Goal: Task Accomplishment & Management: Manage account settings

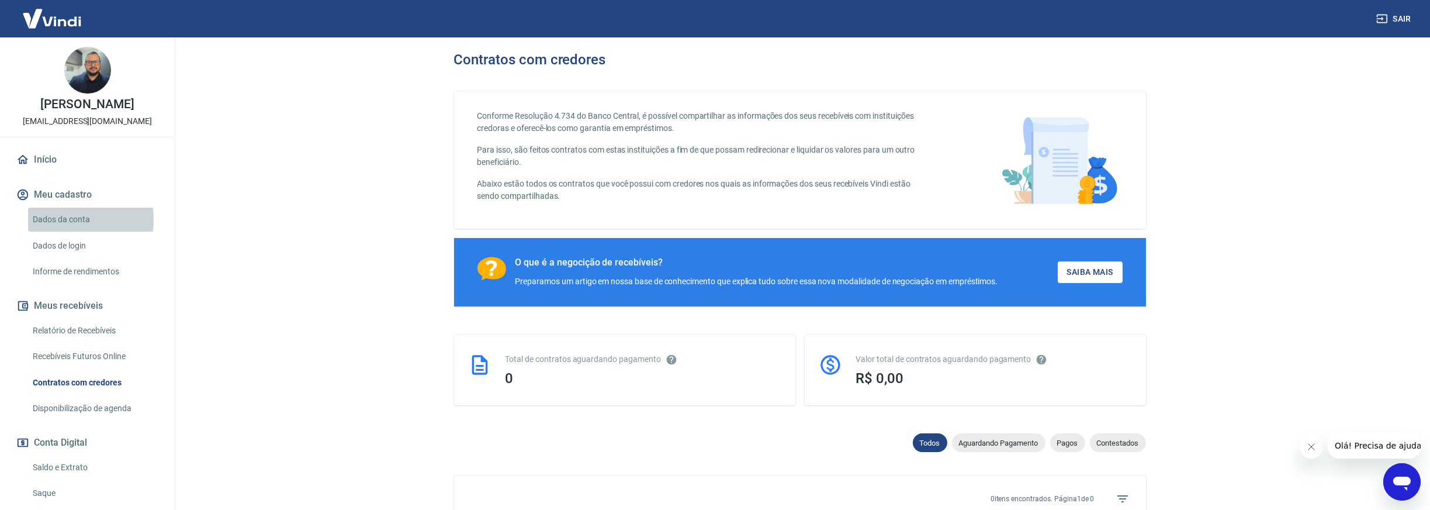
click at [70, 219] on link "Dados da conta" at bounding box center [94, 220] width 133 height 24
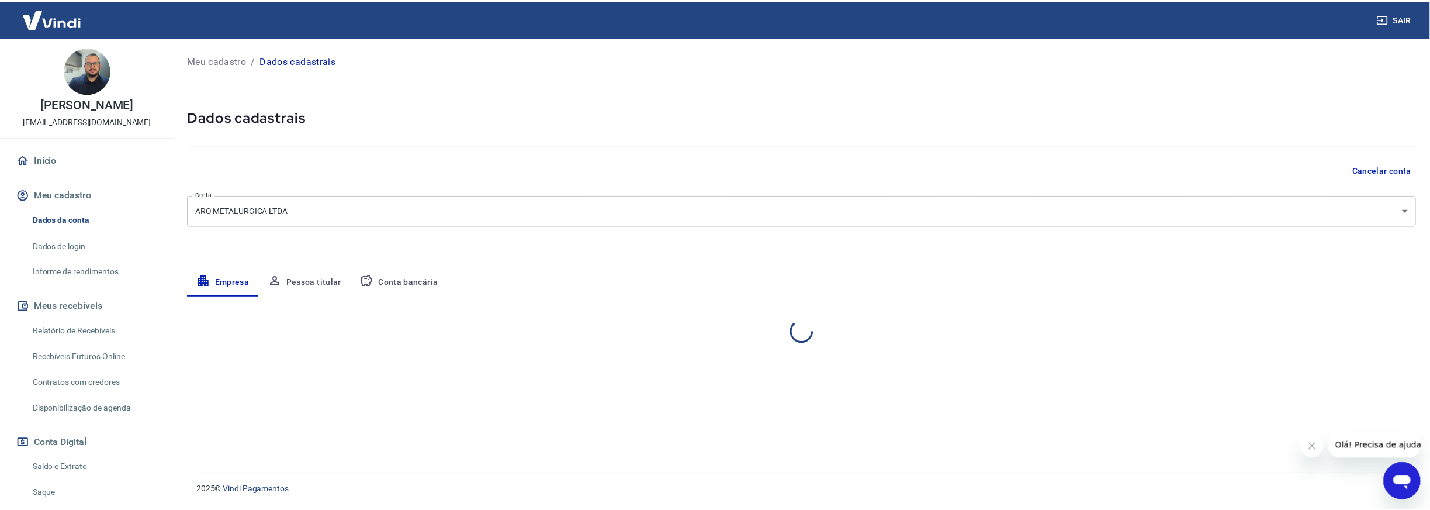
select select "SP"
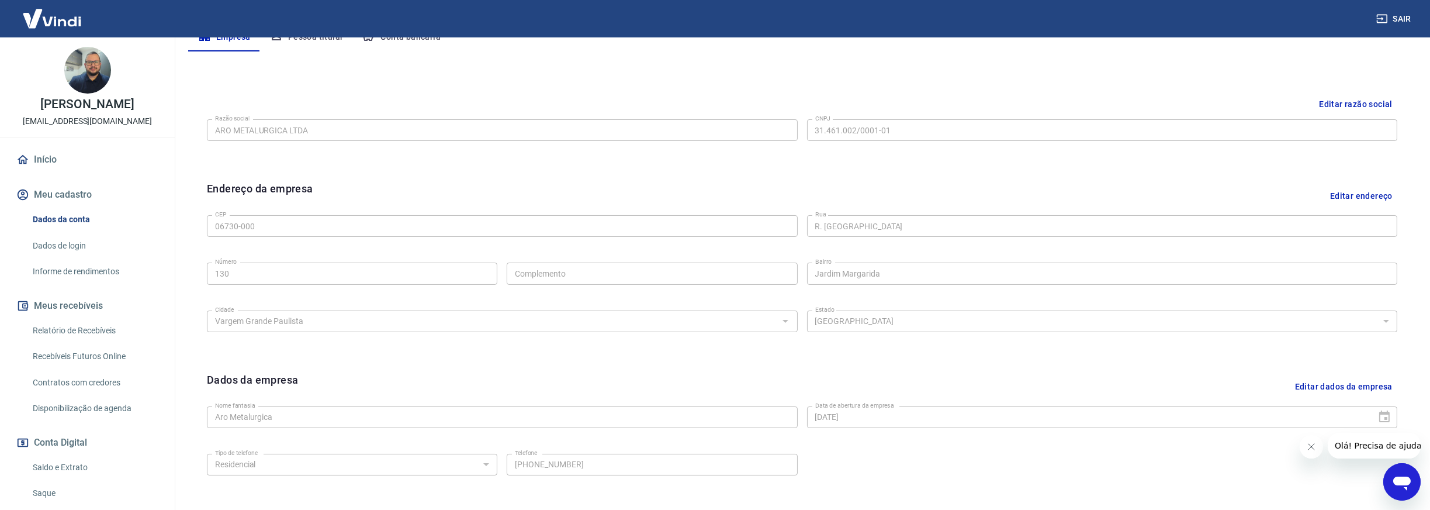
scroll to position [292, 0]
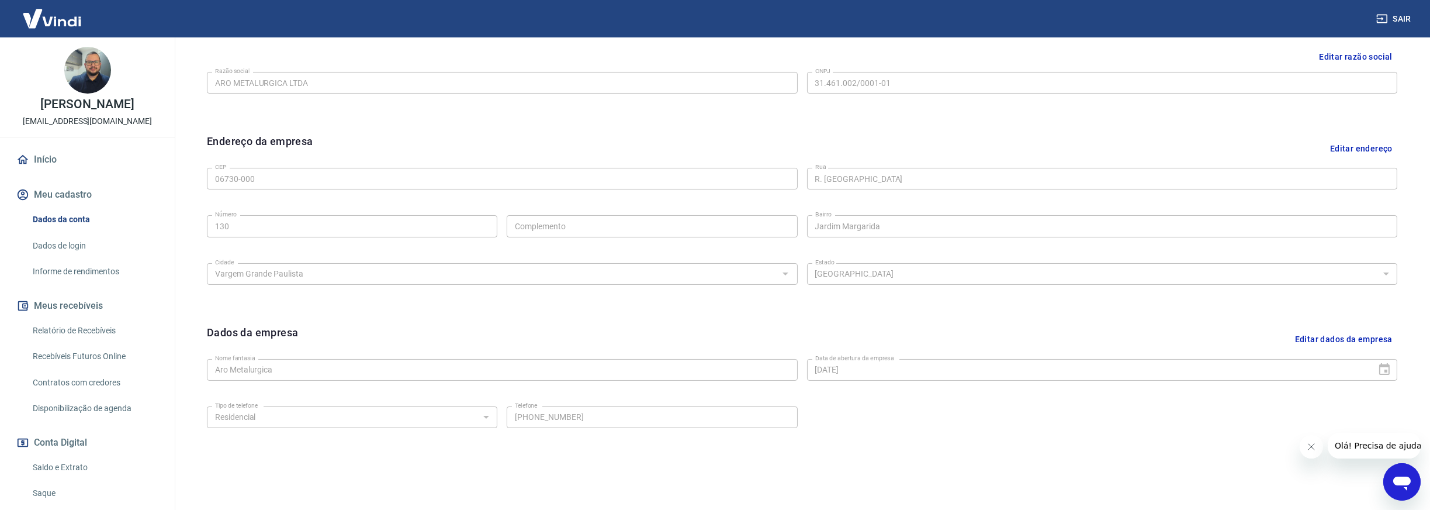
click at [53, 247] on link "Dados de login" at bounding box center [94, 246] width 133 height 24
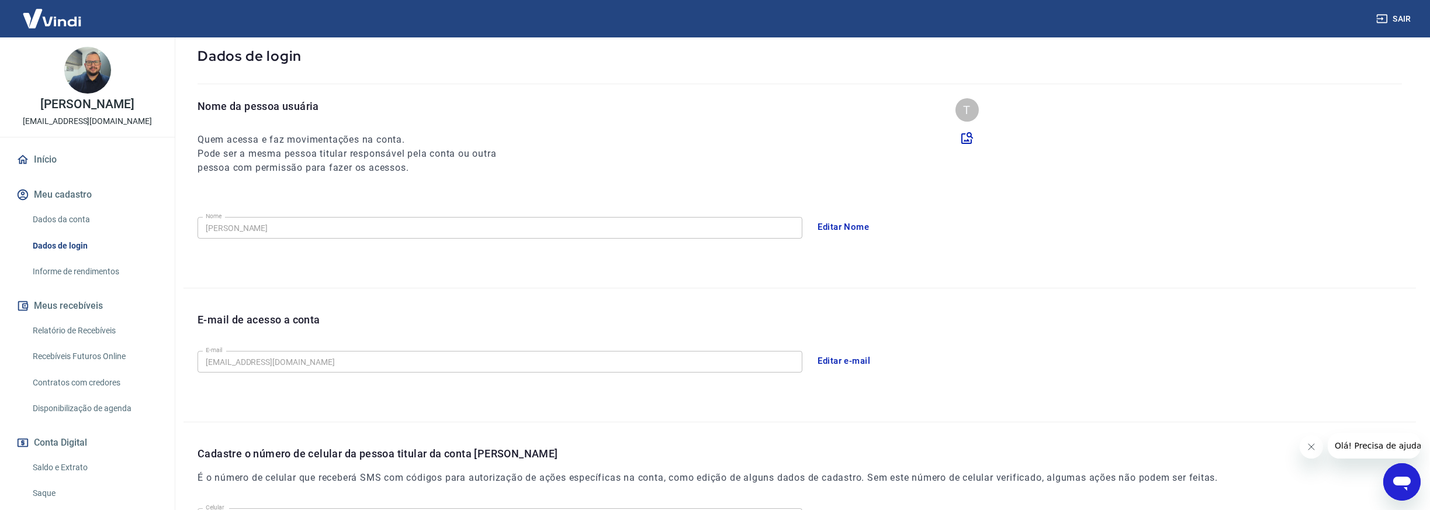
scroll to position [224, 0]
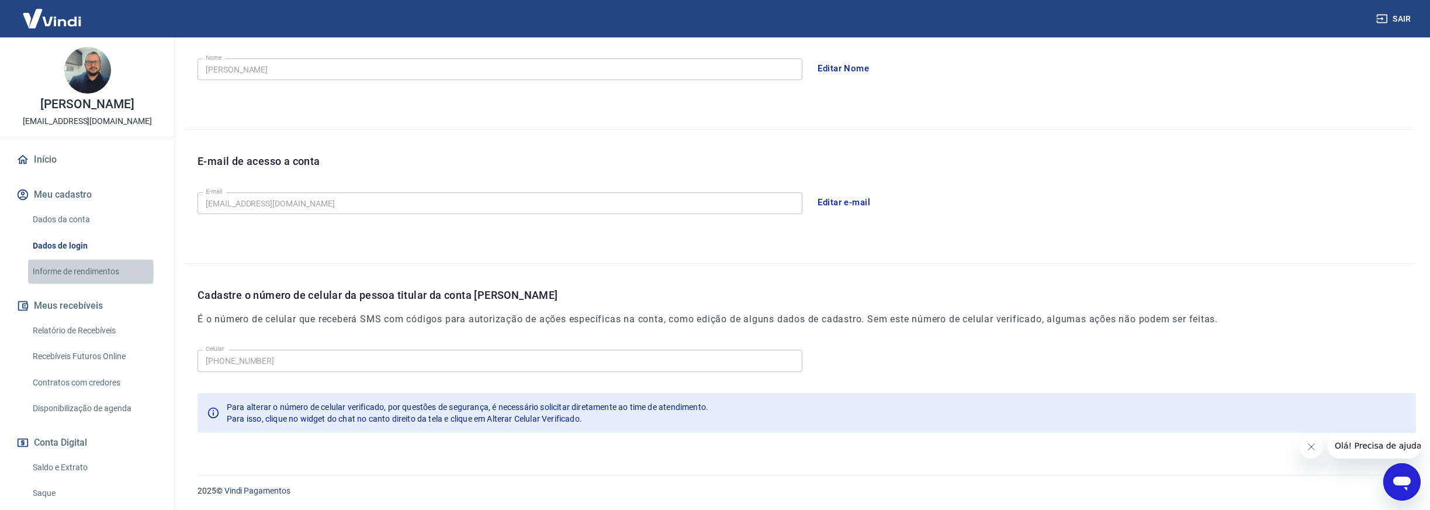
click at [72, 271] on link "Informe de rendimentos" at bounding box center [94, 272] width 133 height 24
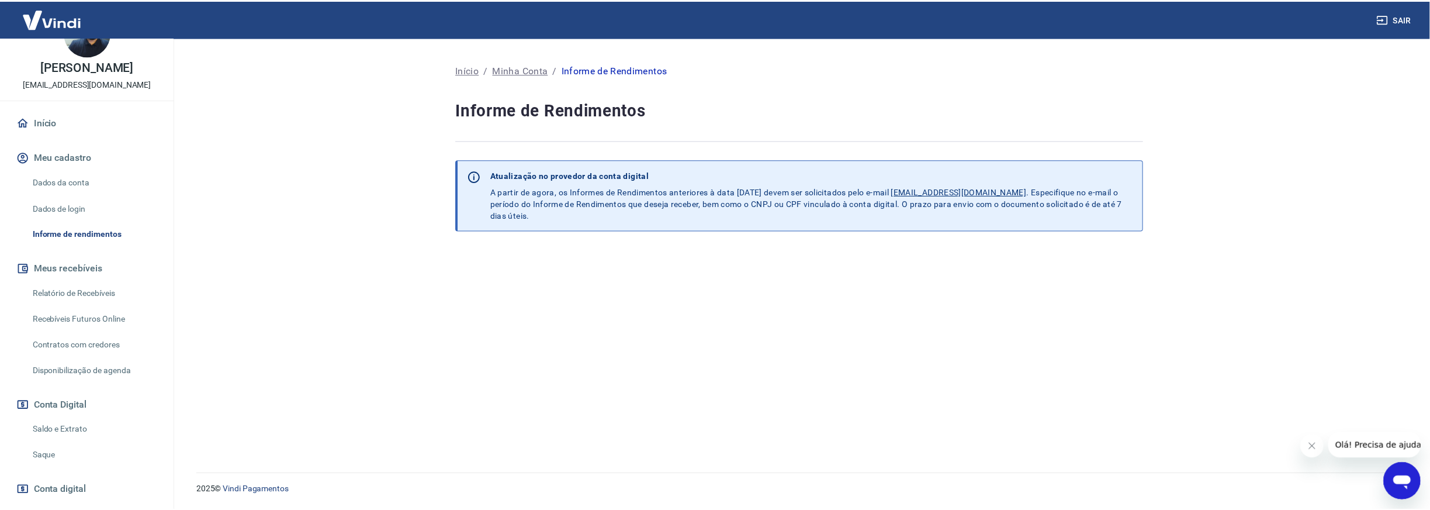
scroll to position [58, 0]
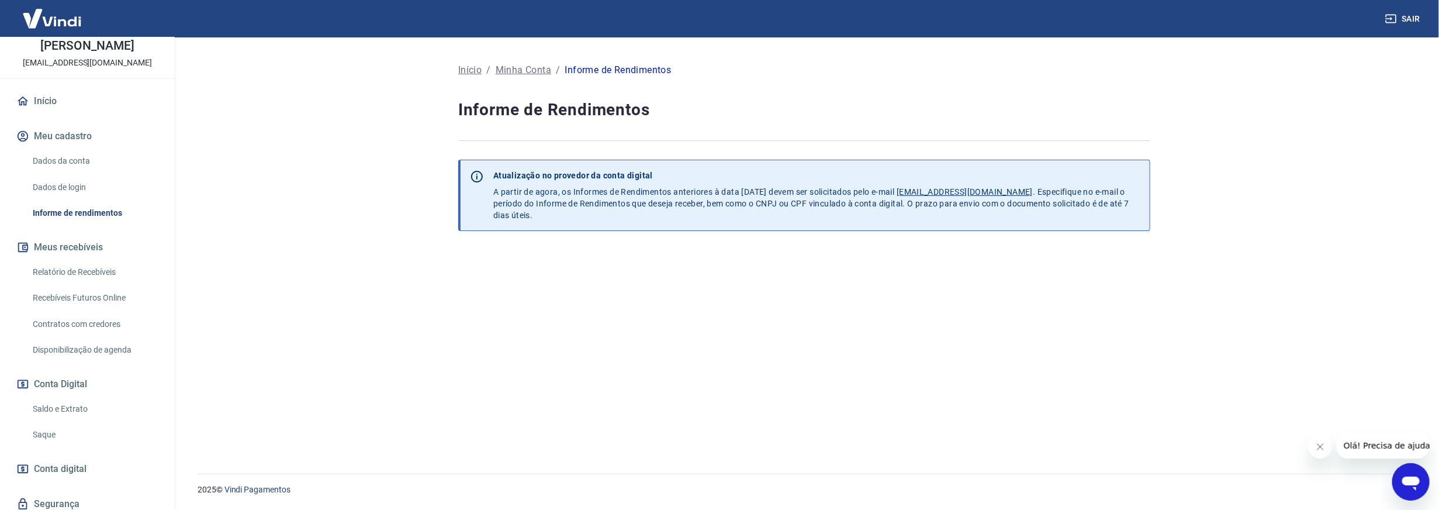
click at [78, 271] on link "Relatório de Recebíveis" at bounding box center [94, 272] width 133 height 24
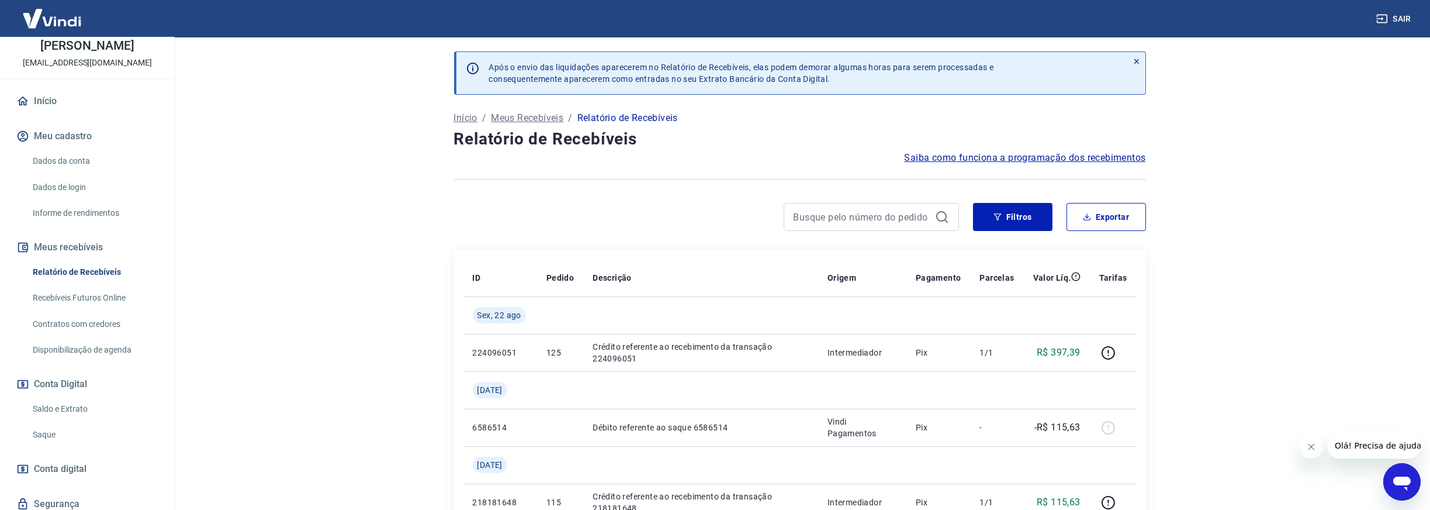
click at [82, 296] on link "Recebíveis Futuros Online" at bounding box center [94, 298] width 133 height 24
click at [65, 186] on link "Dados de login" at bounding box center [94, 187] width 133 height 24
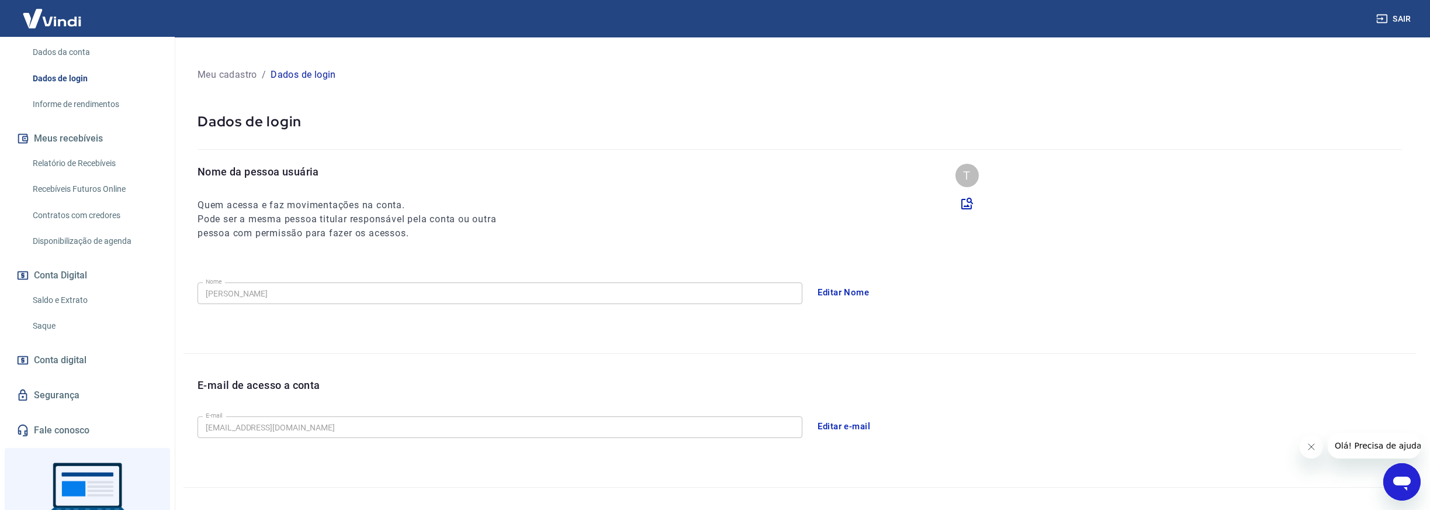
scroll to position [175, 0]
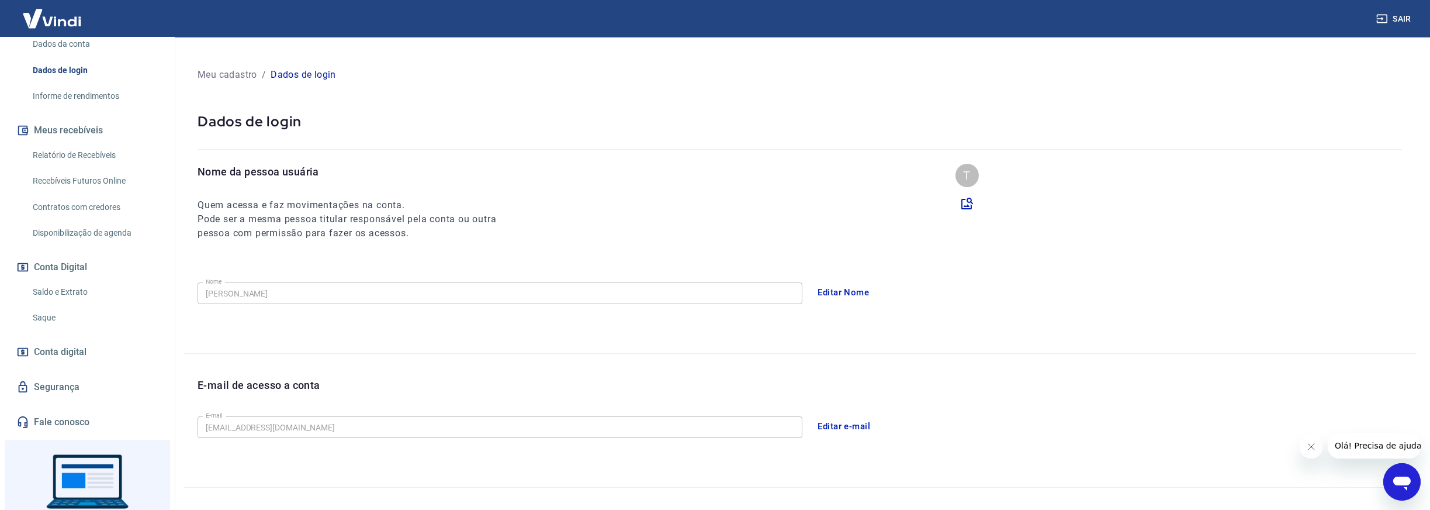
click at [63, 389] on link "Segurança" at bounding box center [87, 387] width 147 height 26
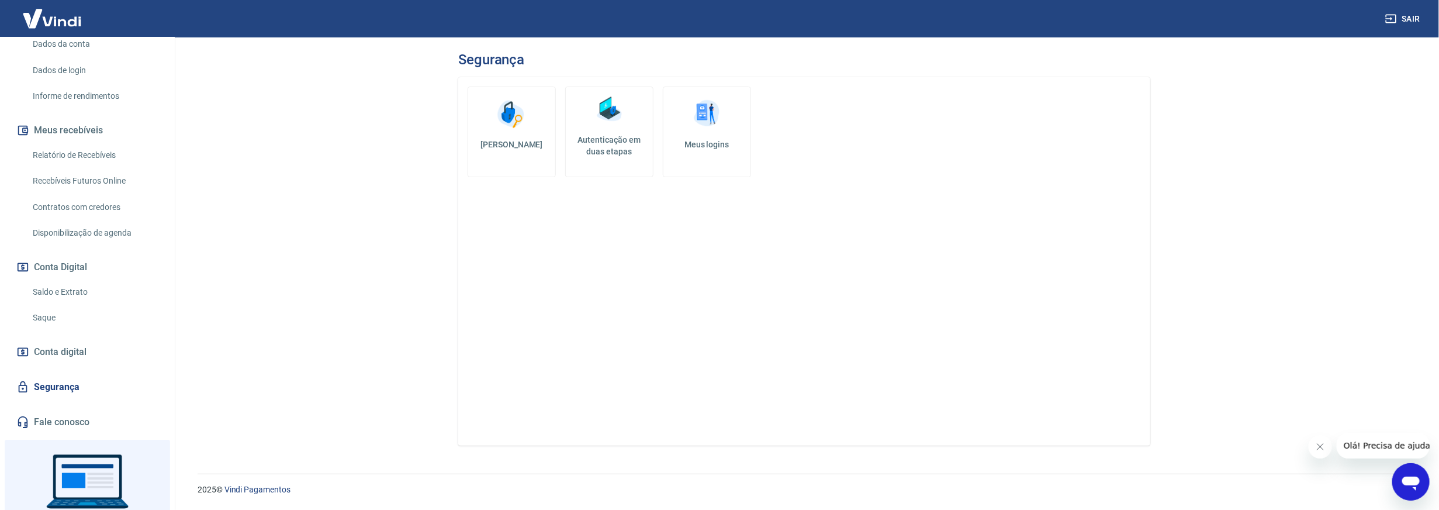
click at [710, 134] on link "Meus logins" at bounding box center [707, 132] width 88 height 91
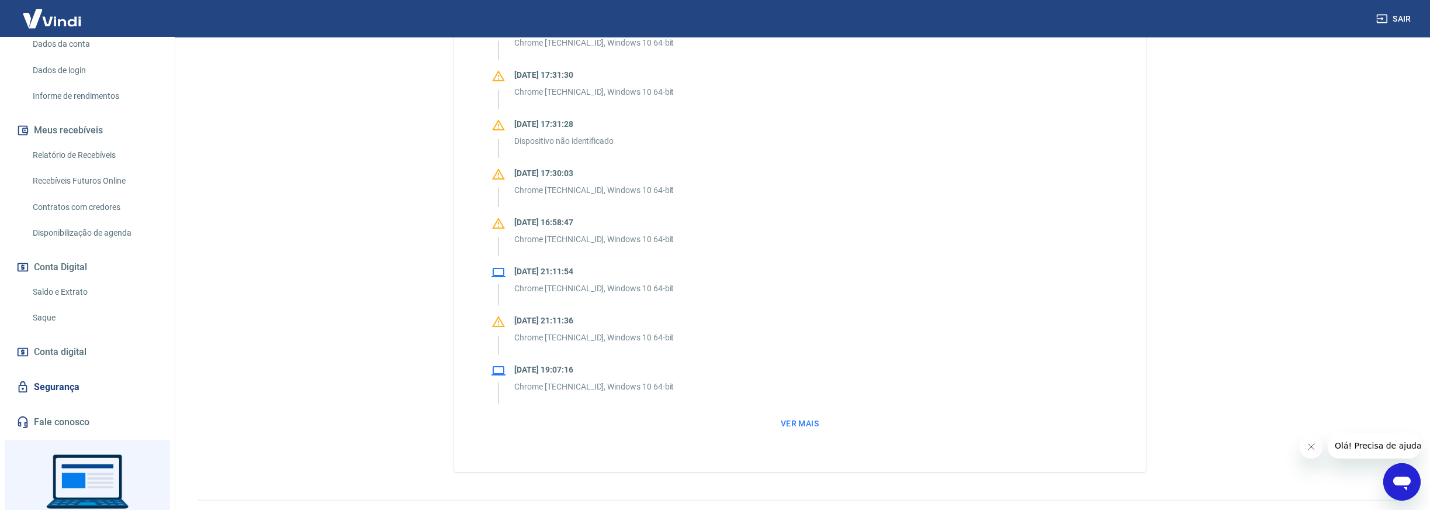
scroll to position [931, 0]
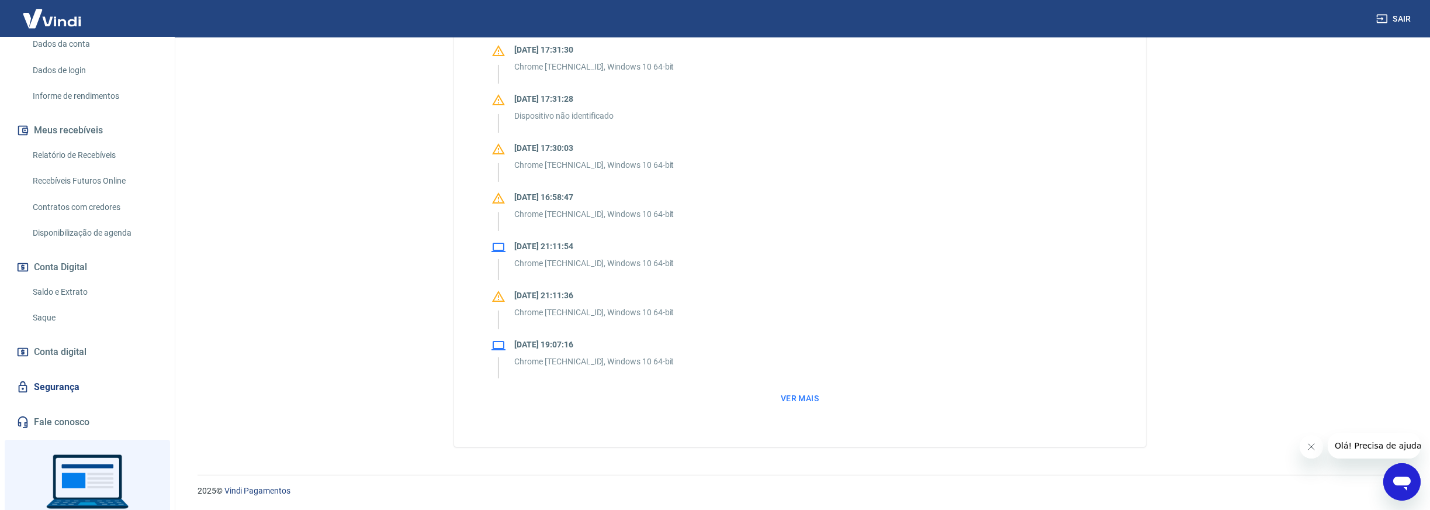
click at [803, 395] on button "Ver mais" at bounding box center [799, 399] width 47 height 22
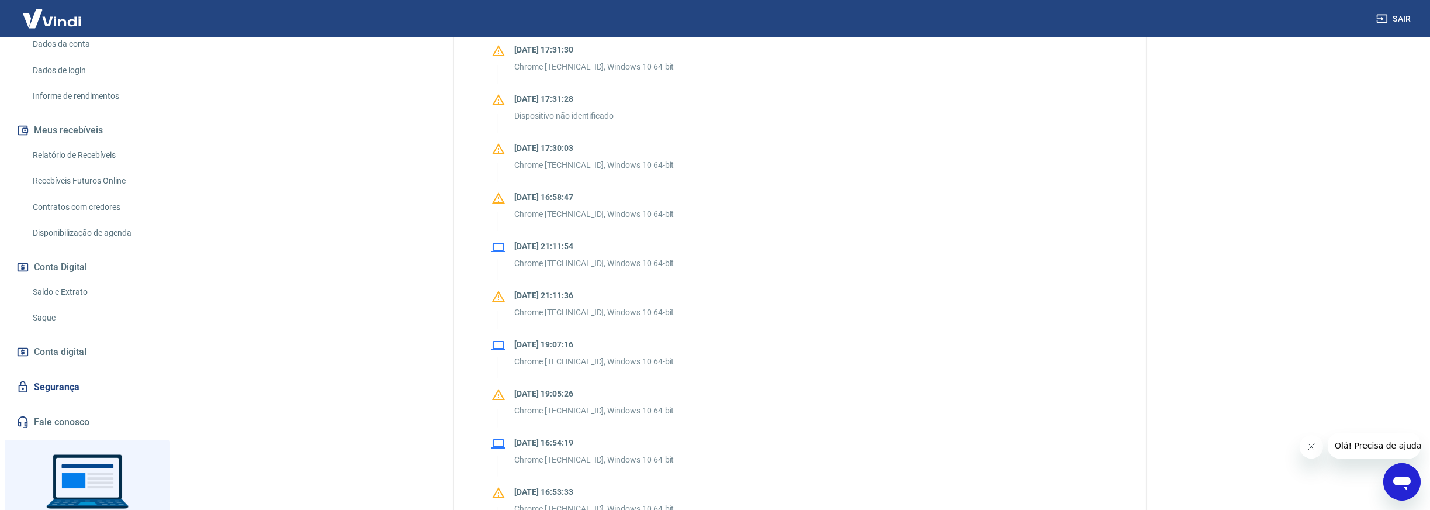
click at [70, 418] on link "Fale conosco" at bounding box center [87, 422] width 147 height 26
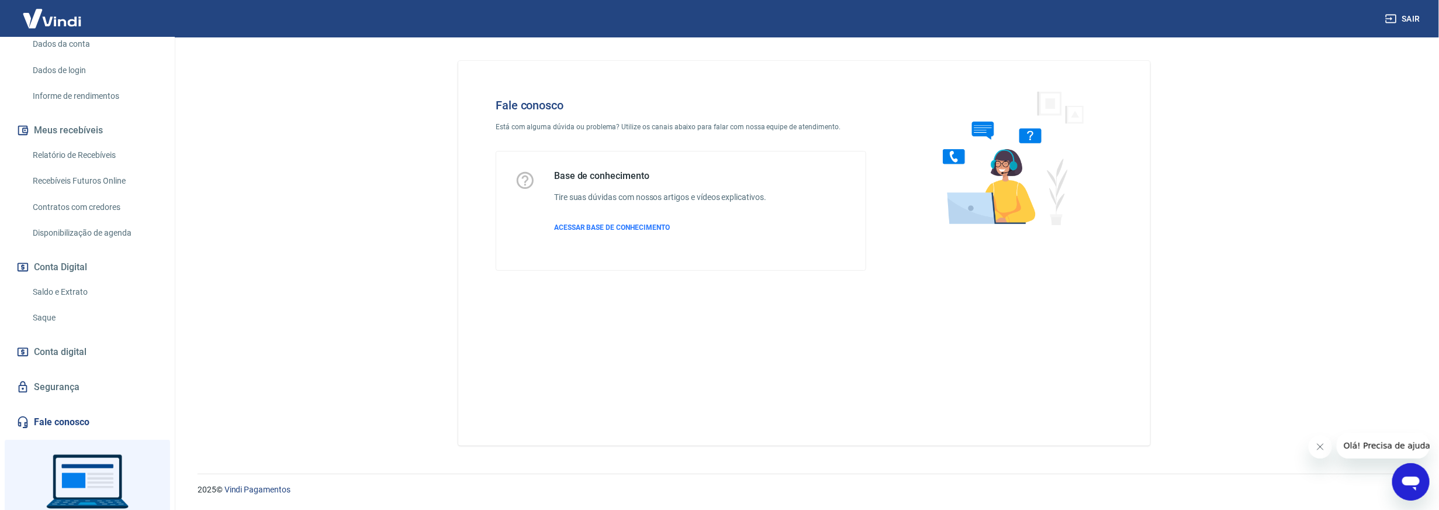
click at [58, 388] on link "Segurança" at bounding box center [87, 387] width 147 height 26
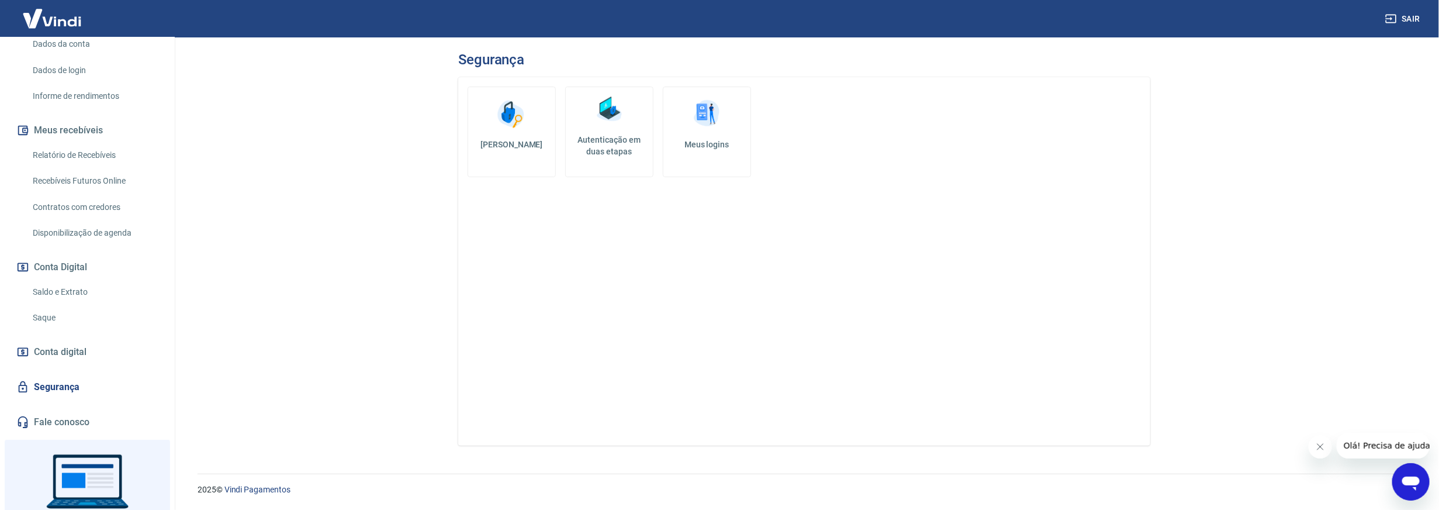
click at [513, 129] on img at bounding box center [511, 113] width 35 height 35
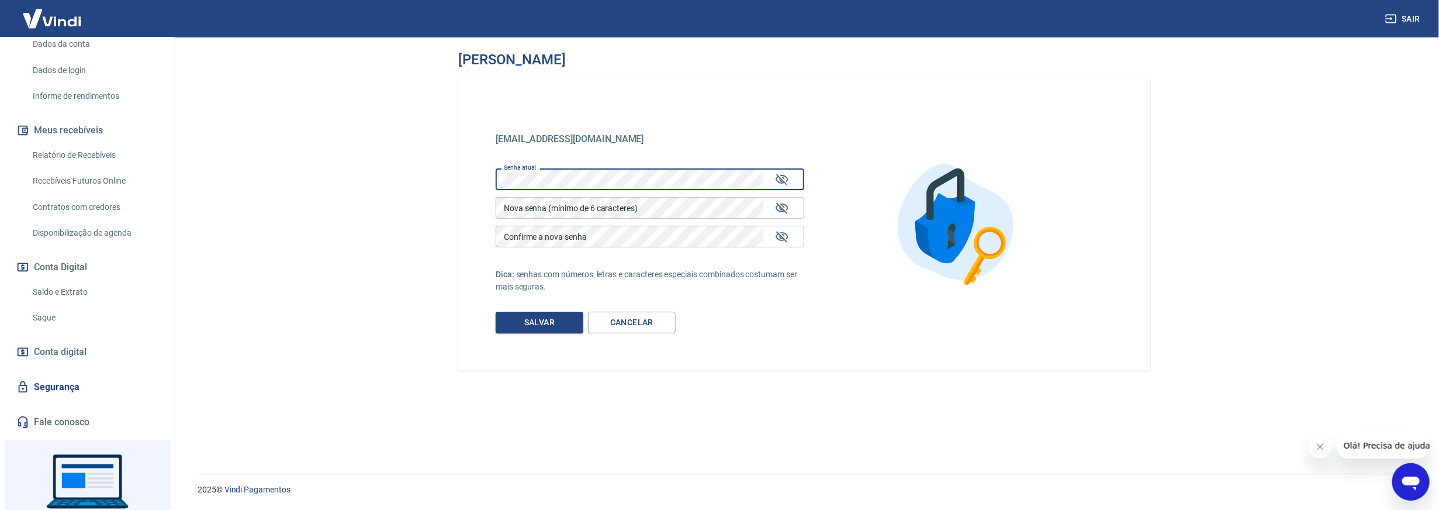
click at [651, 105] on div "[EMAIL_ADDRESS][DOMAIN_NAME] [EMAIL_ADDRESS][DOMAIN_NAME] Senha atual Senha atu…" at bounding box center [804, 223] width 692 height 293
click at [658, 119] on div "[EMAIL_ADDRESS][DOMAIN_NAME] [EMAIL_ADDRESS][DOMAIN_NAME] Senha atual Senha atu…" at bounding box center [650, 224] width 309 height 219
click at [391, 108] on main "Alterar senha [EMAIL_ADDRESS][DOMAIN_NAME] [EMAIL_ADDRESS][DOMAIN_NAME] Senha a…" at bounding box center [805, 273] width 1270 height 472
